Goal: Task Accomplishment & Management: Manage account settings

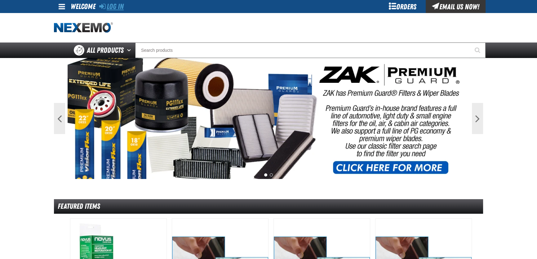
click at [109, 8] on link "Log In" at bounding box center [111, 6] width 24 height 9
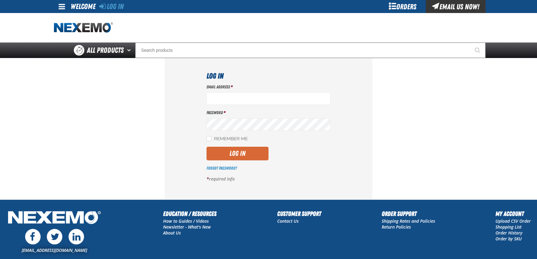
type input "[EMAIL_ADDRESS][DOMAIN_NAME]"
click at [233, 151] on button "Log In" at bounding box center [238, 154] width 62 height 14
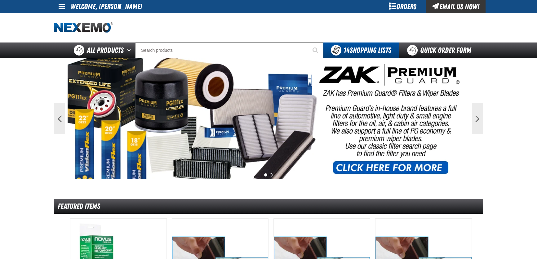
click at [65, 11] on link at bounding box center [62, 6] width 17 height 13
click at [72, 18] on link "My Account My Account" at bounding box center [71, 19] width 28 height 6
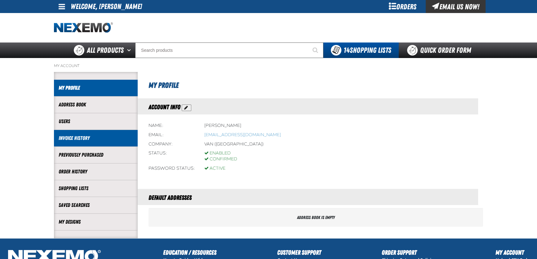
click at [74, 134] on li "Invoice History" at bounding box center [96, 138] width 84 height 17
click at [80, 136] on link "Invoice History" at bounding box center [96, 138] width 74 height 7
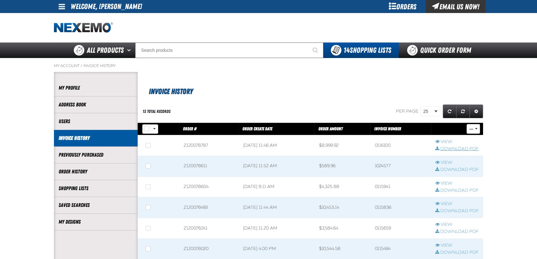
click at [452, 149] on link "Download PDF" at bounding box center [456, 149] width 43 height 6
